Goal: Check status: Check status

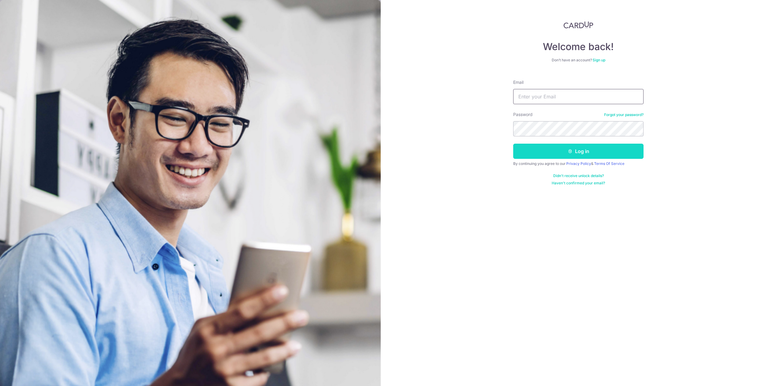
type input "[EMAIL_ADDRESS][DOMAIN_NAME]"
click at [593, 151] on button "Log in" at bounding box center [578, 150] width 130 height 15
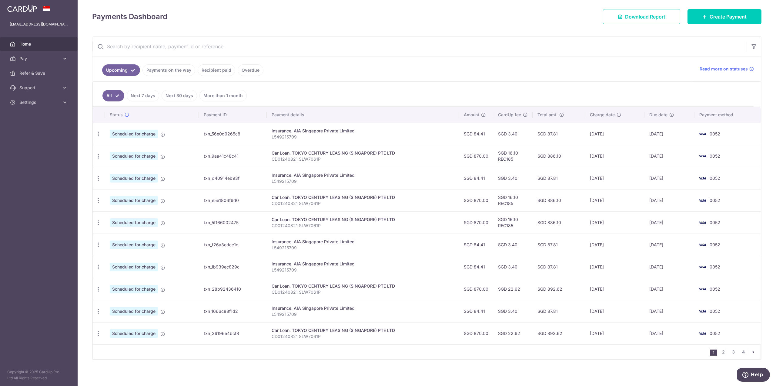
scroll to position [83, 0]
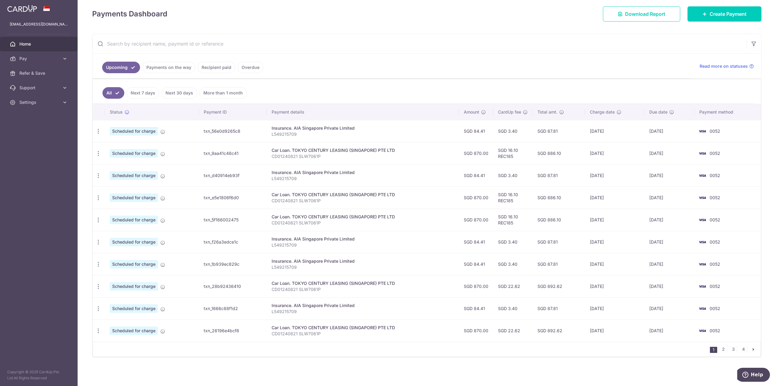
click at [203, 66] on link "Recipient paid" at bounding box center [217, 68] width 38 height 12
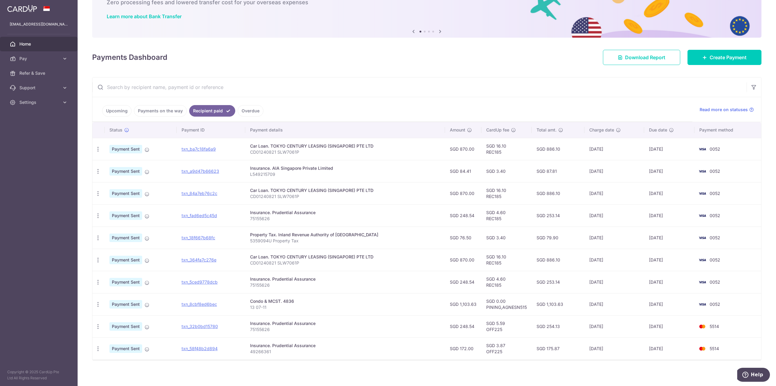
scroll to position [43, 0]
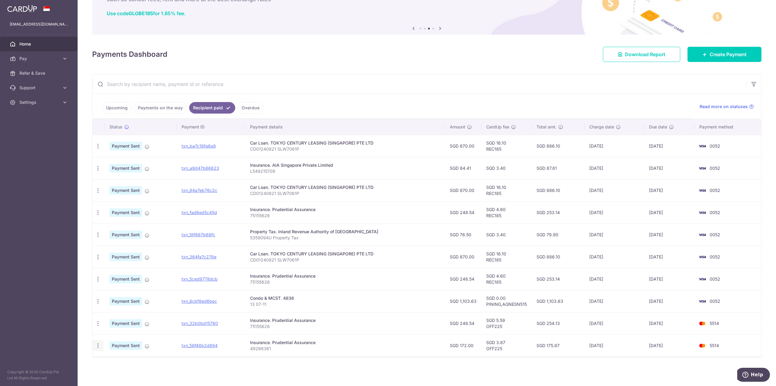
click at [98, 346] on icon "button" at bounding box center [98, 345] width 6 height 6
click at [338, 370] on div "Status Payment ID Payment details Amount CardUp fee Total amt. Charge date Due …" at bounding box center [427, 249] width 669 height 260
click at [206, 345] on link "txn_58f48b2d894" at bounding box center [200, 344] width 36 height 5
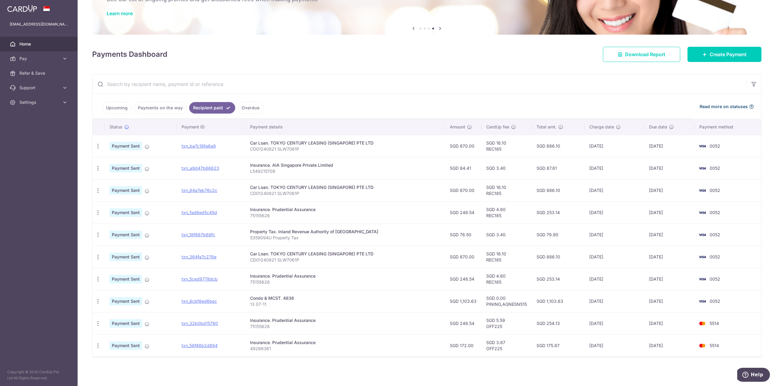
click at [751, 106] on icon at bounding box center [751, 106] width 5 height 5
